Goal: Find specific page/section: Find specific page/section

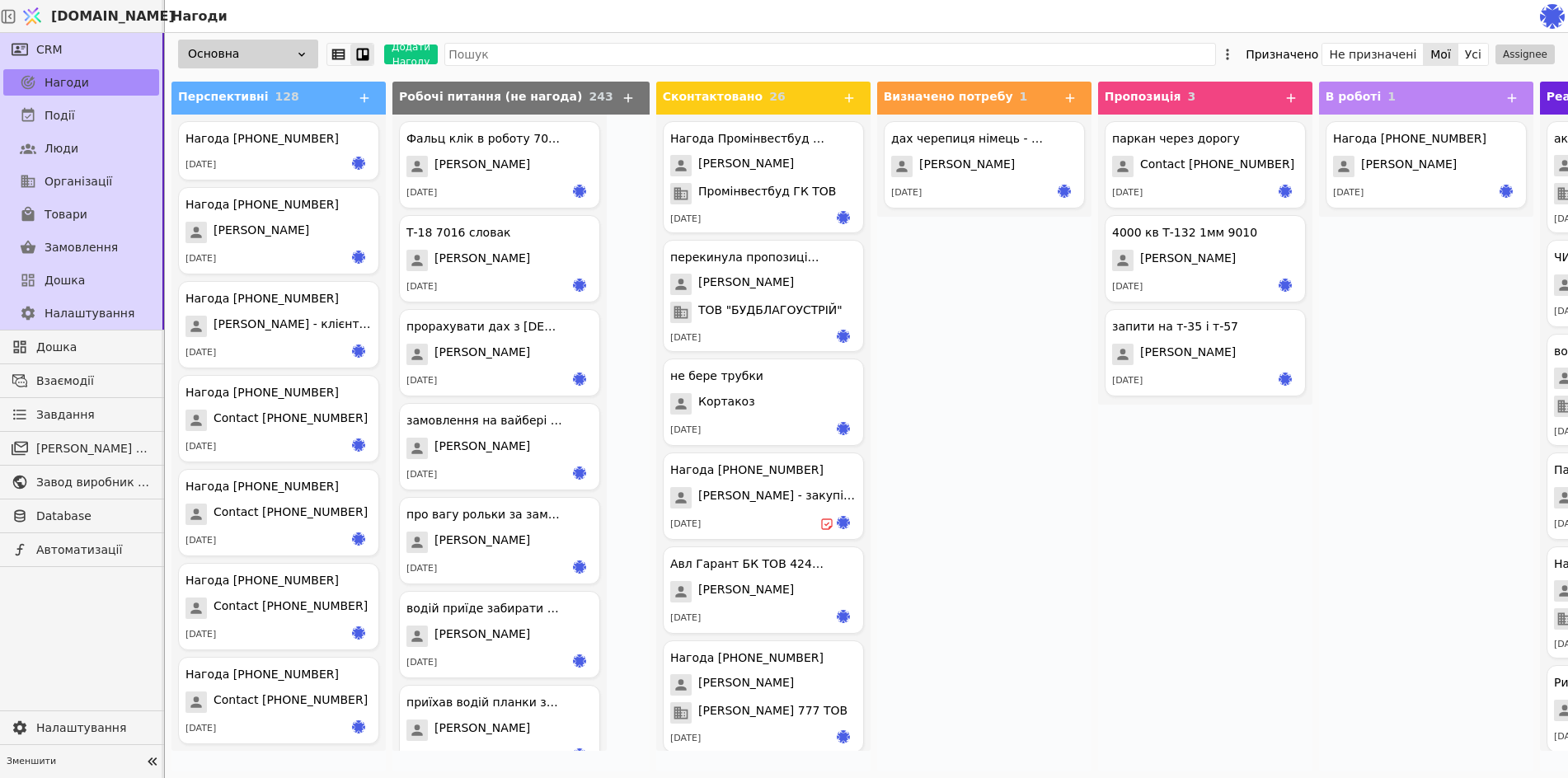
scroll to position [83, 0]
click at [35, 49] on link "CRM" at bounding box center [81, 50] width 156 height 26
